Goal: Check status: Check status

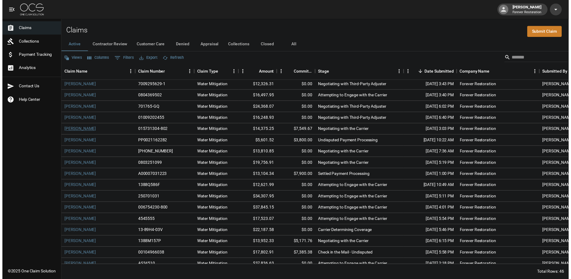
scroll to position [150, 0]
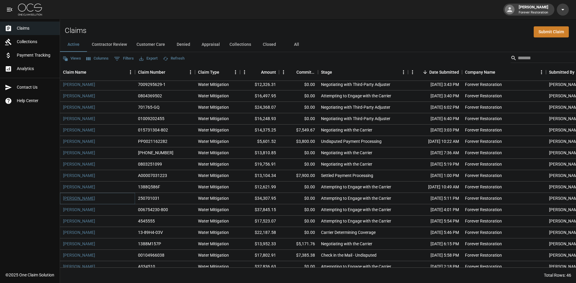
click at [76, 200] on link "[PERSON_NAME]" at bounding box center [79, 198] width 32 height 6
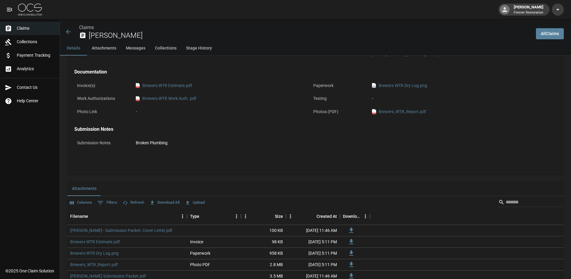
scroll to position [240, 0]
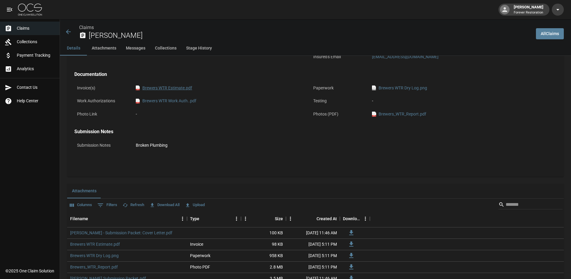
click at [172, 89] on link "pdf Brewers WTR Estimate.pdf" at bounding box center [164, 88] width 56 height 6
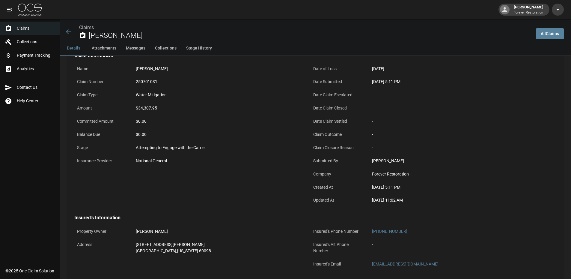
scroll to position [0, 0]
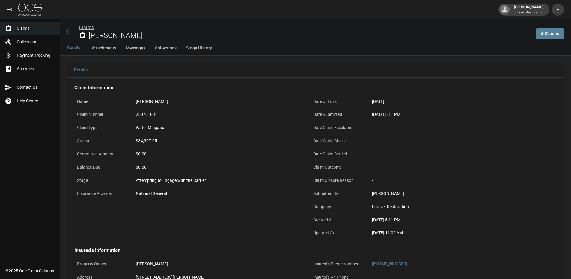
click at [84, 27] on link "Claims" at bounding box center [86, 28] width 15 height 6
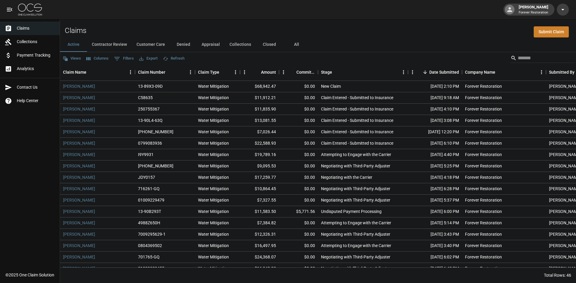
click at [180, 61] on button "Refresh" at bounding box center [173, 58] width 25 height 9
click at [148, 43] on button "Customer Care" at bounding box center [151, 44] width 38 height 14
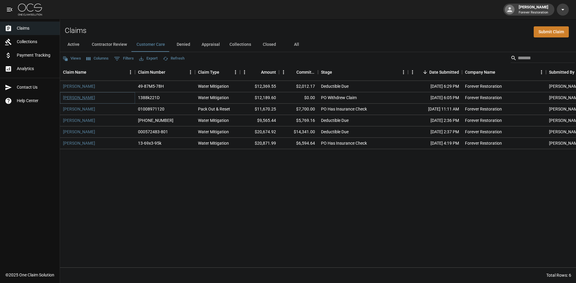
click at [76, 97] on link "[PERSON_NAME]" at bounding box center [79, 98] width 32 height 6
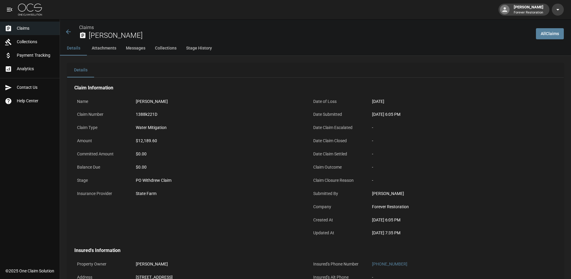
click at [67, 29] on icon at bounding box center [68, 31] width 7 height 7
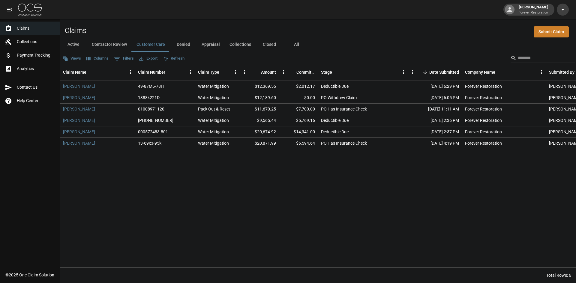
click at [76, 44] on button "Active" at bounding box center [73, 44] width 27 height 14
